Goal: Transaction & Acquisition: Purchase product/service

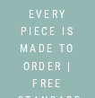
select select "3"
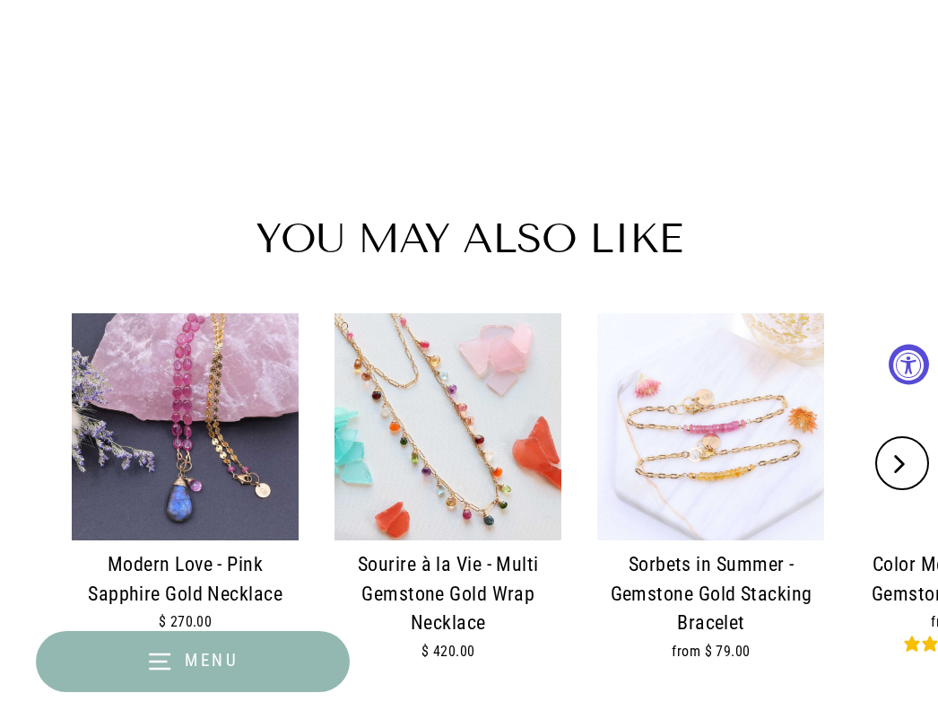
scroll to position [2781, 0]
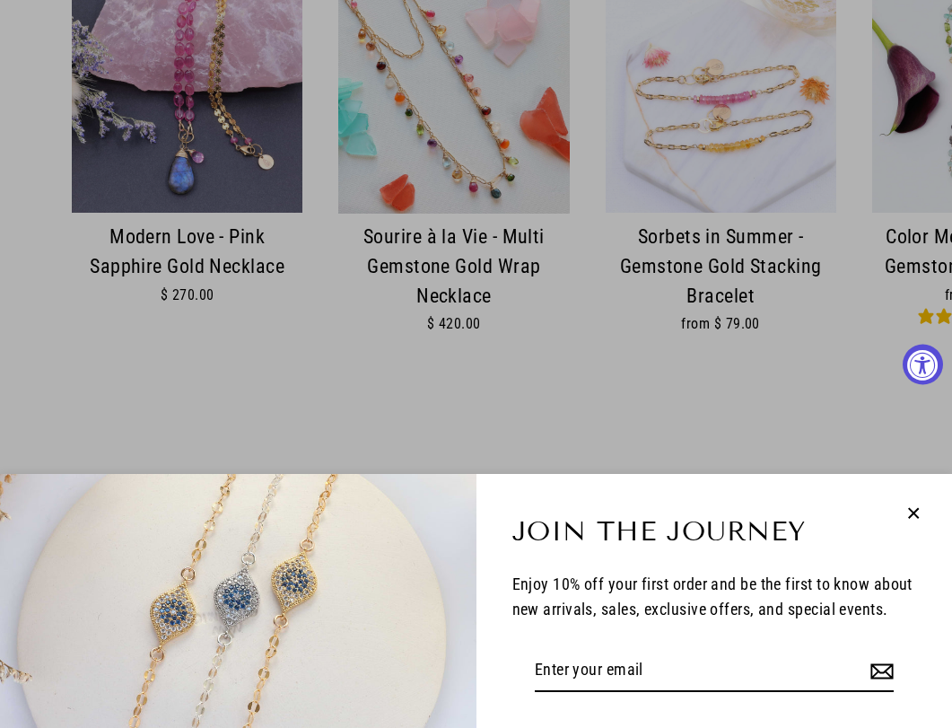
click at [94, 97] on div "Join the Journey Enjoy 10% off your first order and be the first to know about …" at bounding box center [476, 364] width 952 height 728
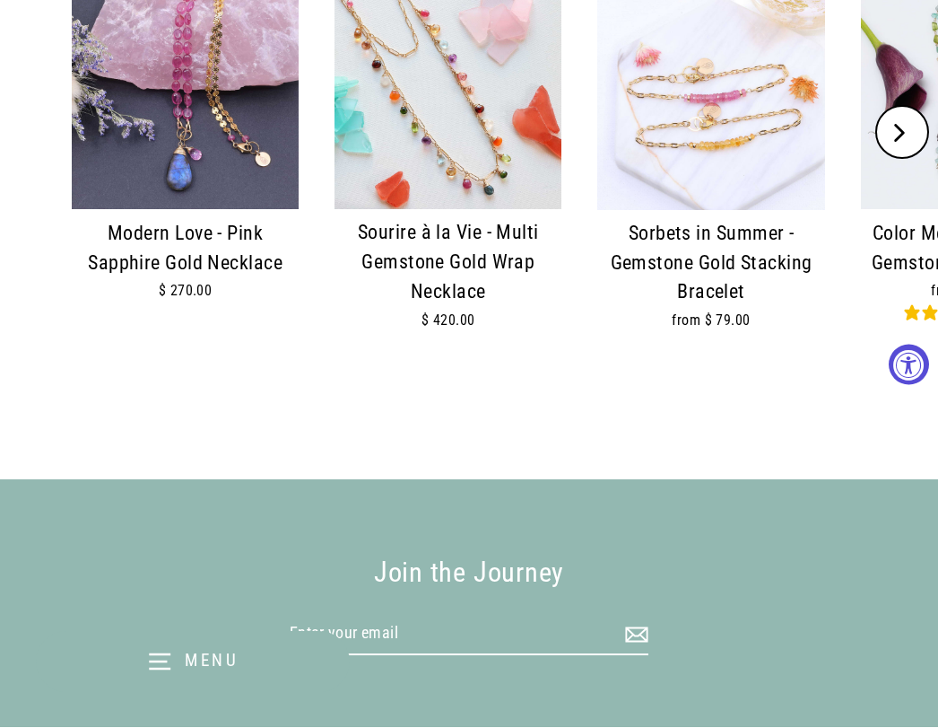
click at [94, 97] on img at bounding box center [448, 95] width 227 height 227
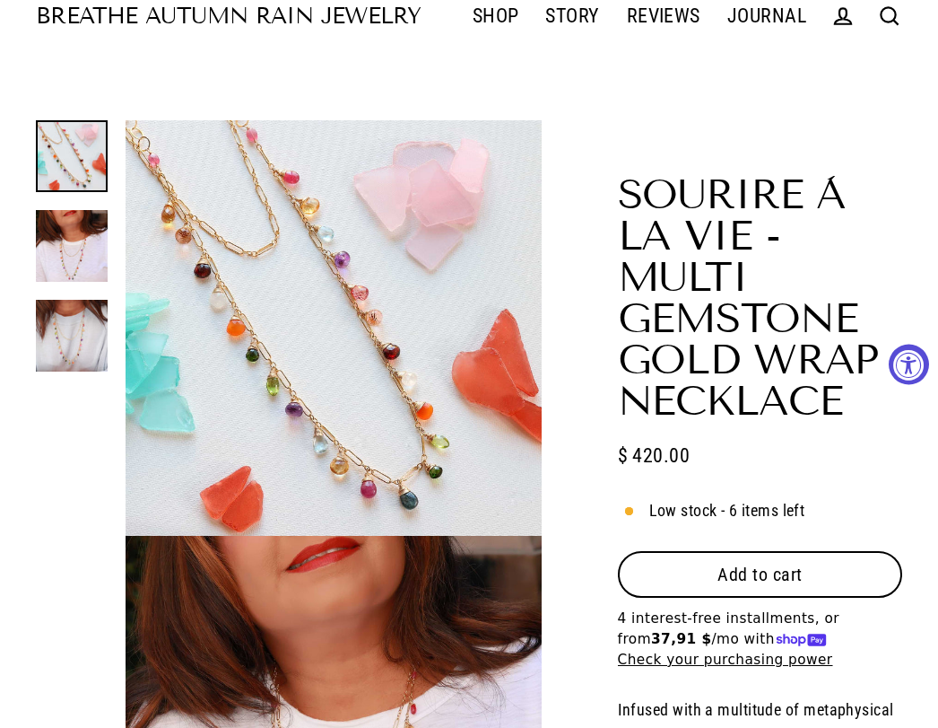
scroll to position [179, 0]
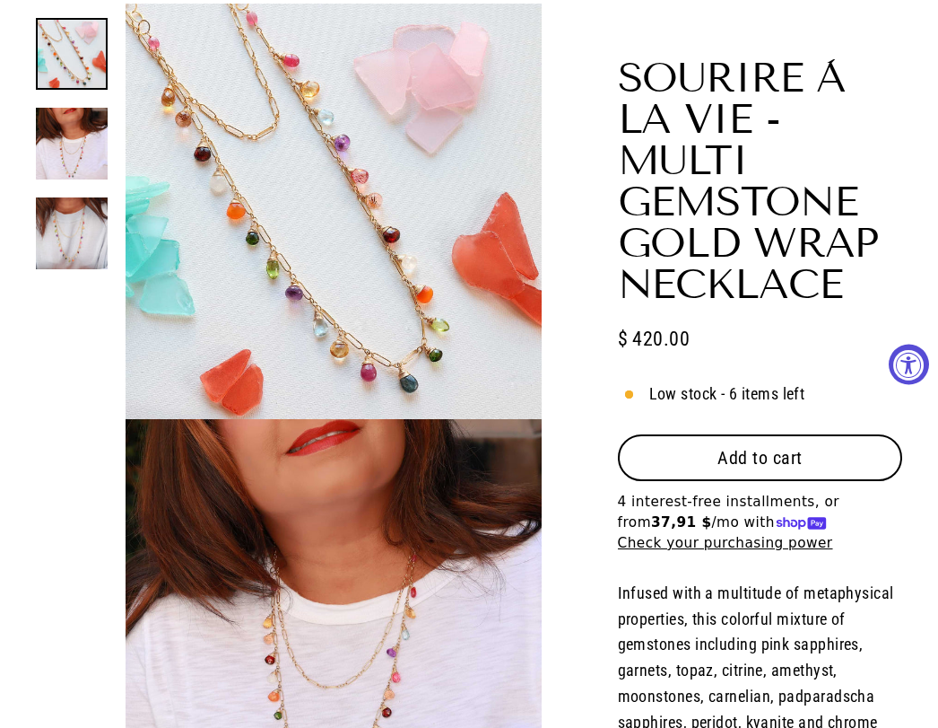
select select "3"
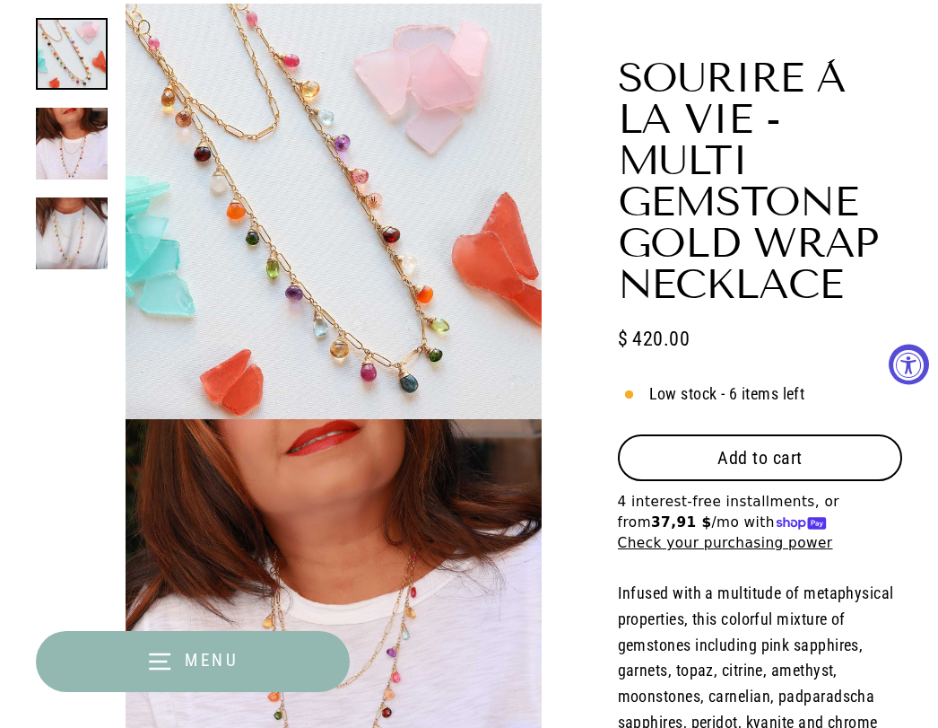
click at [783, 455] on span "Add to cart" at bounding box center [760, 458] width 85 height 22
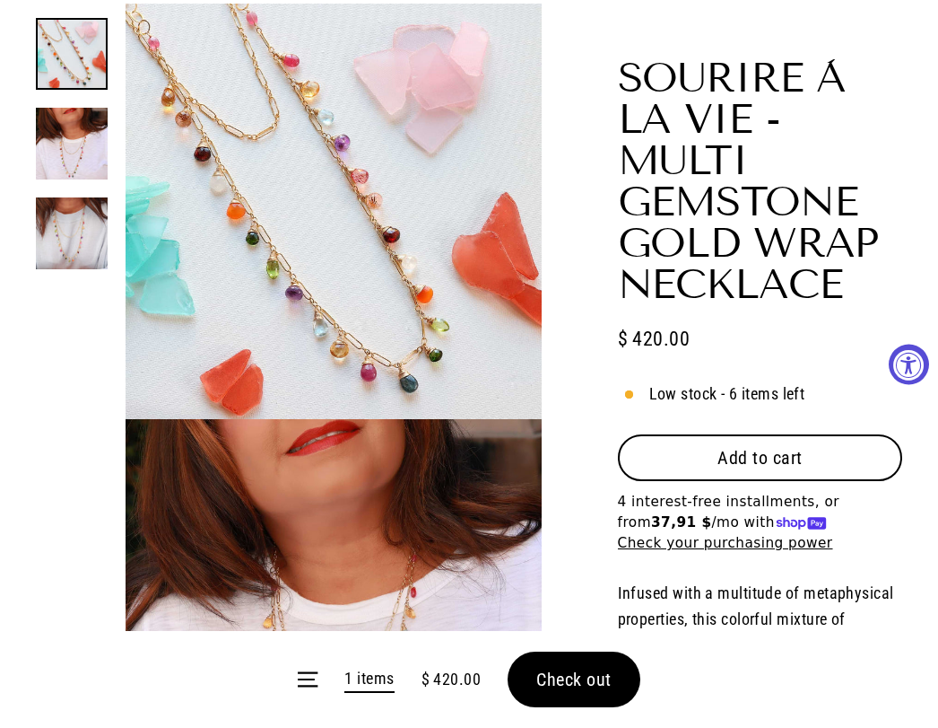
click at [602, 684] on form "Menu 1 items $ 420.00 Check out" at bounding box center [469, 679] width 938 height 97
click at [559, 670] on form "Menu 1 items $ 420.00 Check out" at bounding box center [469, 679] width 938 height 97
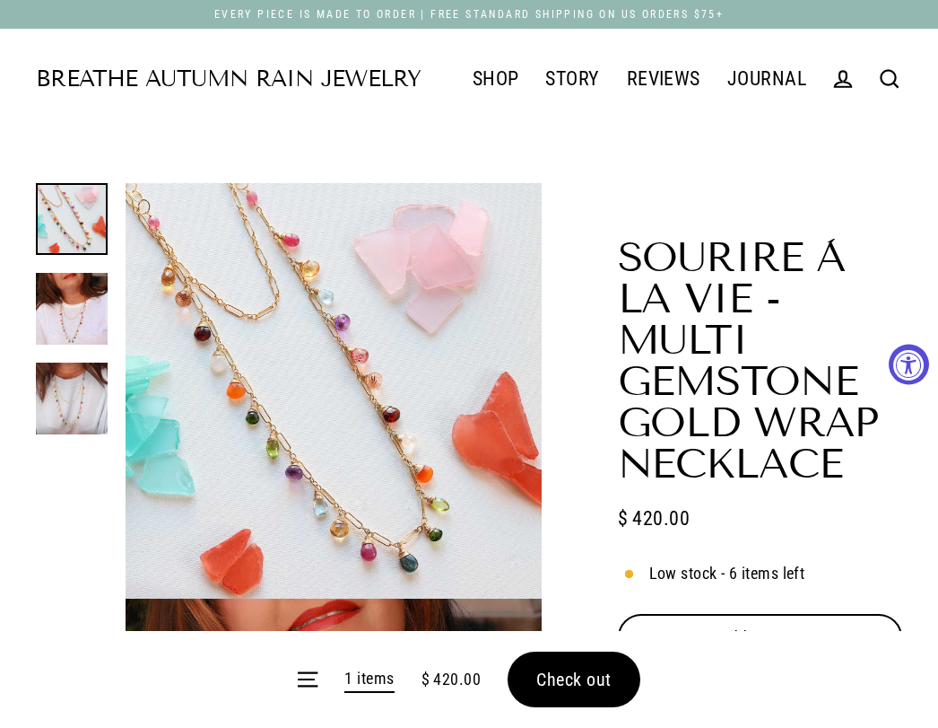
click at [602, 676] on form "Menu 1 items $ 420.00 Check out" at bounding box center [469, 679] width 938 height 97
